Goal: Find specific page/section: Find specific page/section

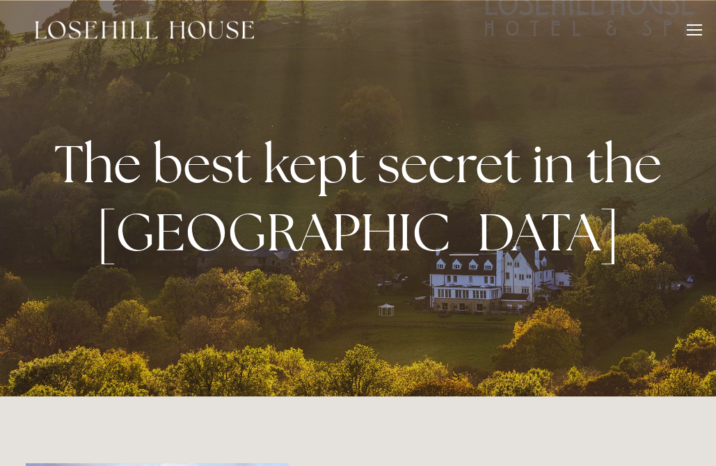
click at [695, 30] on div at bounding box center [694, 29] width 15 height 1
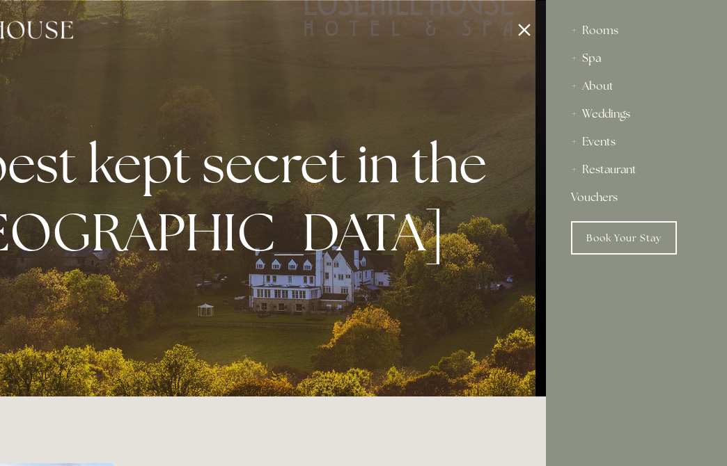
click at [589, 56] on div "Spa" at bounding box center [636, 59] width 131 height 28
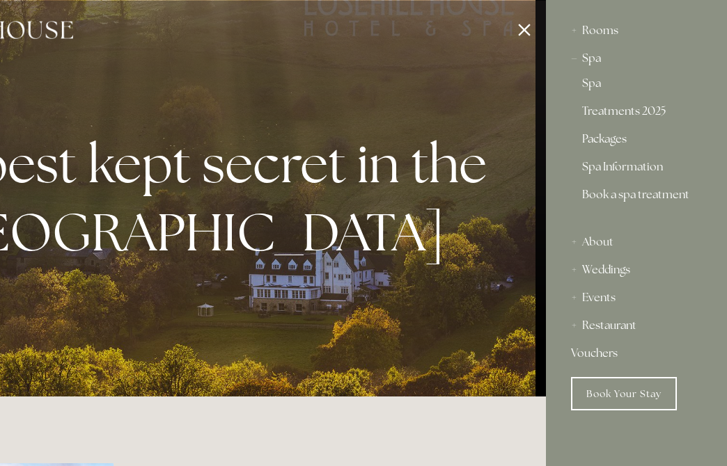
click at [614, 139] on link "Packages" at bounding box center [636, 142] width 109 height 17
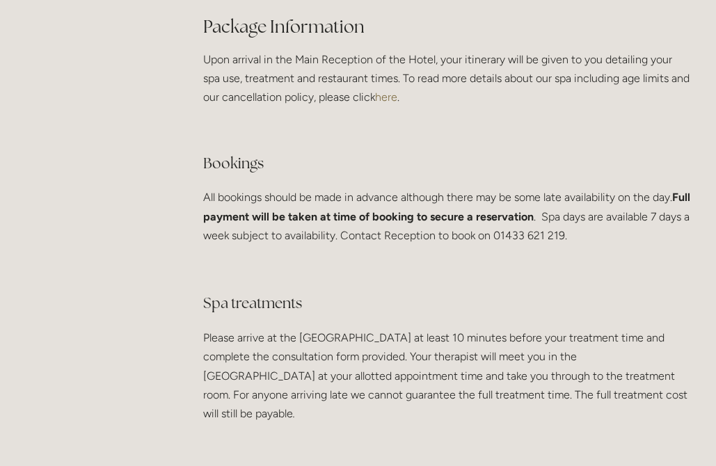
scroll to position [2645, 0]
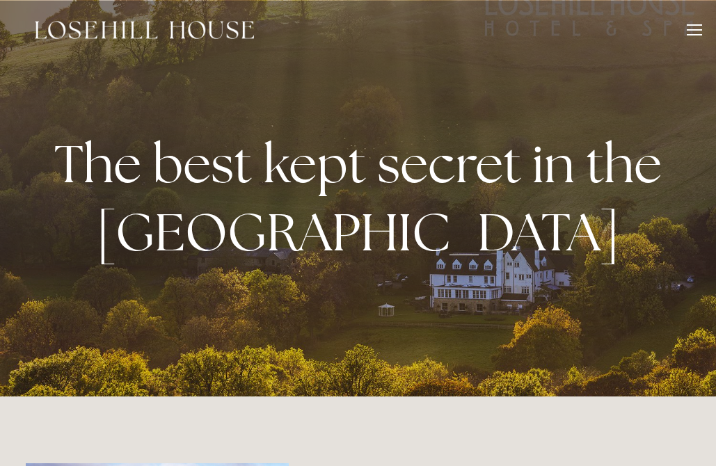
click at [696, 30] on div at bounding box center [694, 29] width 15 height 1
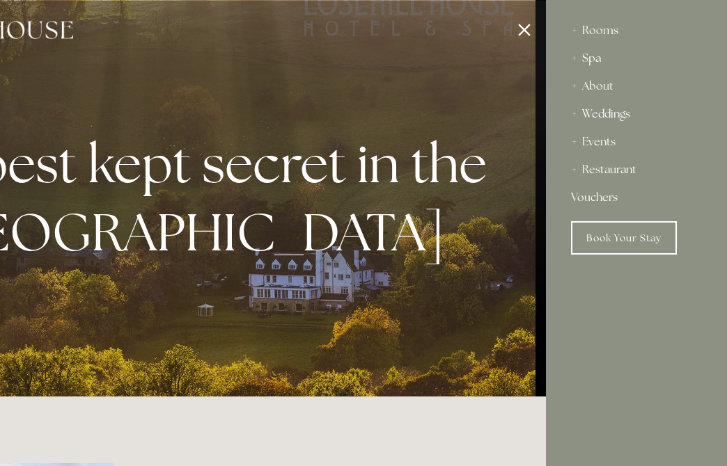
click at [589, 58] on div "Spa" at bounding box center [636, 59] width 131 height 28
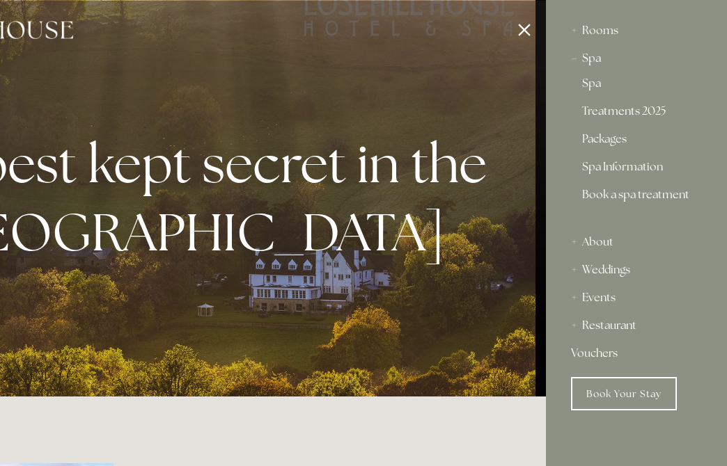
click at [613, 110] on link "Treatments 2025" at bounding box center [636, 114] width 109 height 17
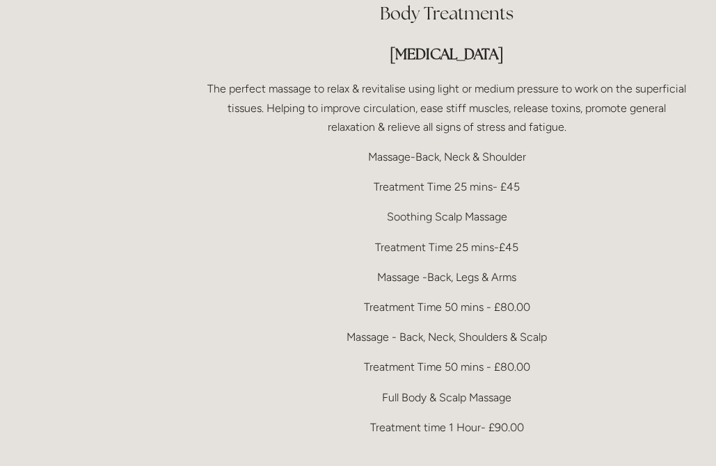
scroll to position [2784, 0]
